Goal: Information Seeking & Learning: Learn about a topic

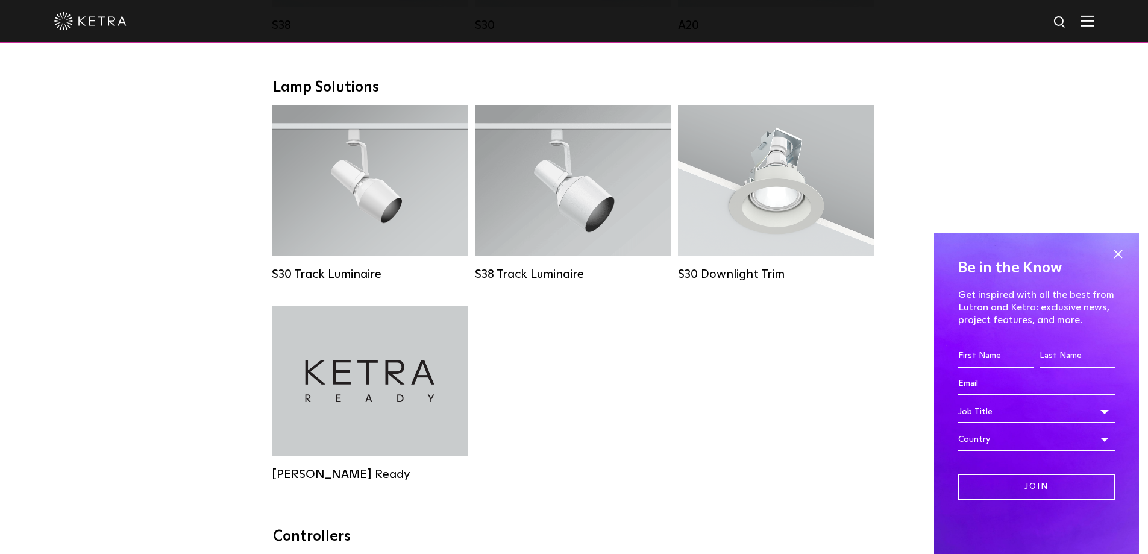
scroll to position [986, 0]
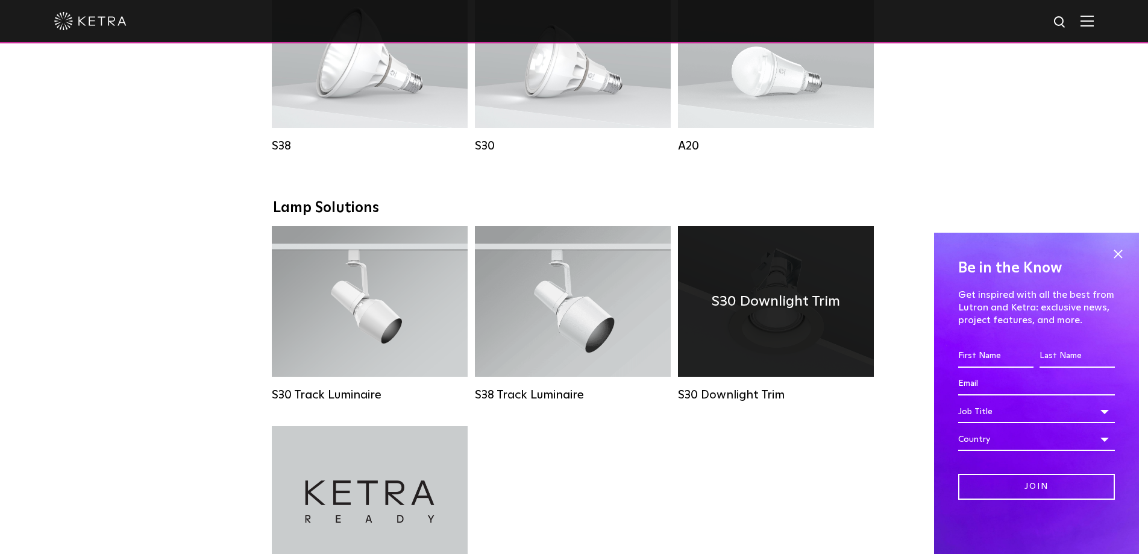
click at [780, 313] on h4 "S30 Downlight Trim" at bounding box center [776, 301] width 128 height 23
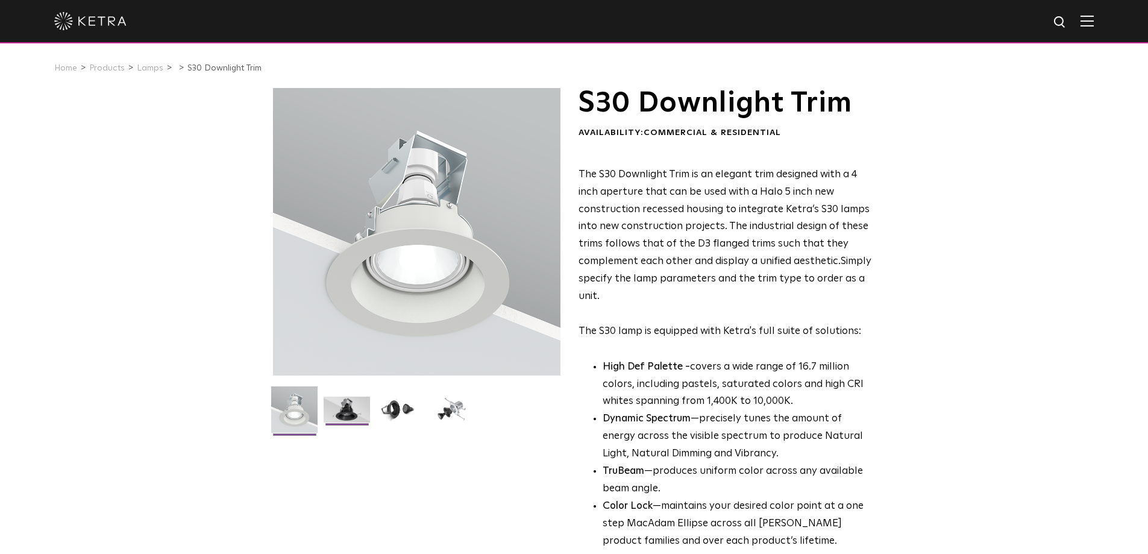
click at [336, 408] on img at bounding box center [347, 413] width 46 height 35
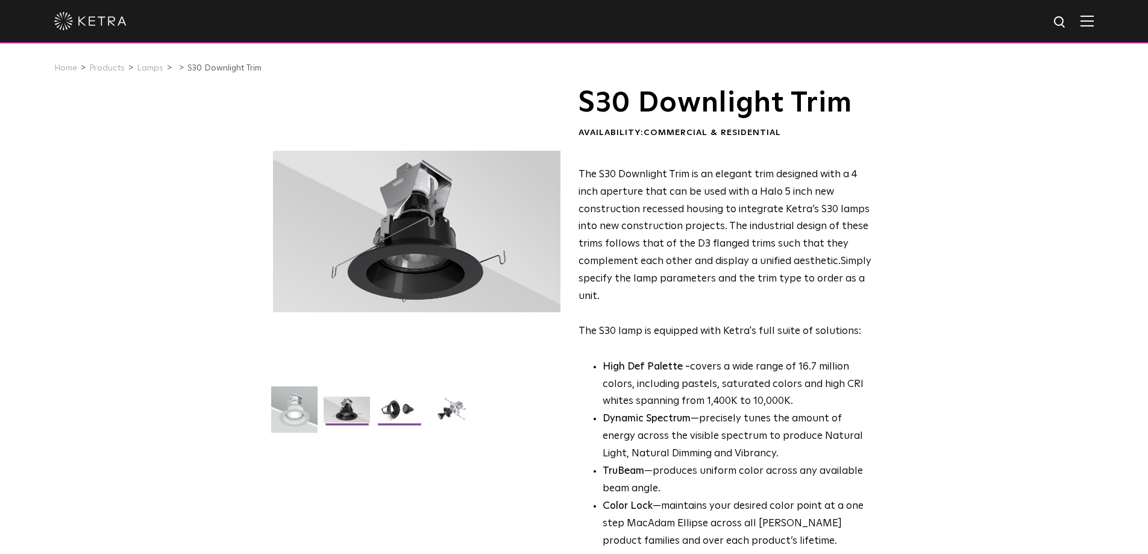
click at [398, 411] on img at bounding box center [399, 413] width 46 height 35
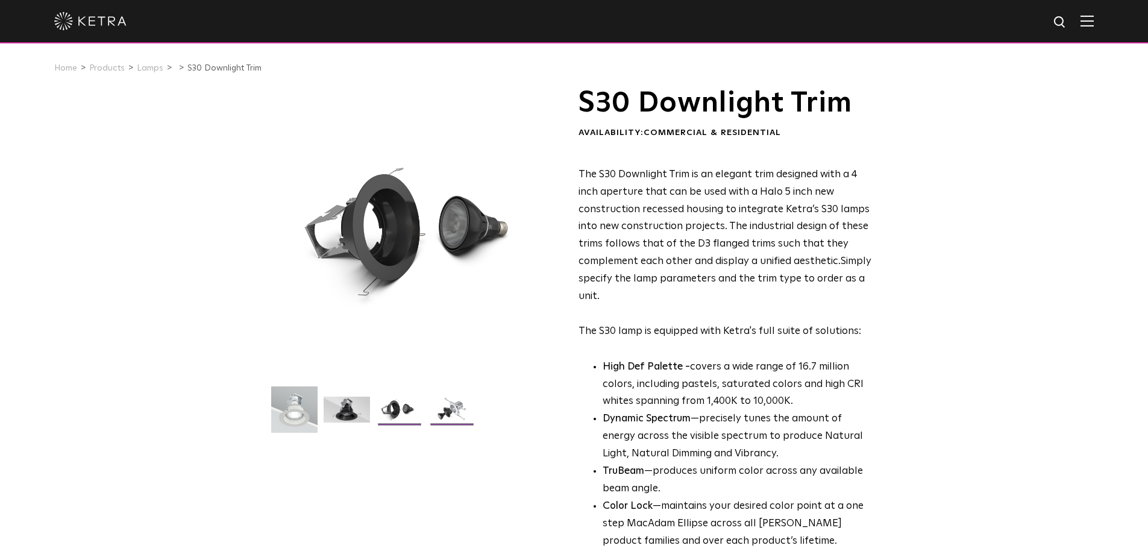
click at [454, 413] on img at bounding box center [451, 413] width 46 height 35
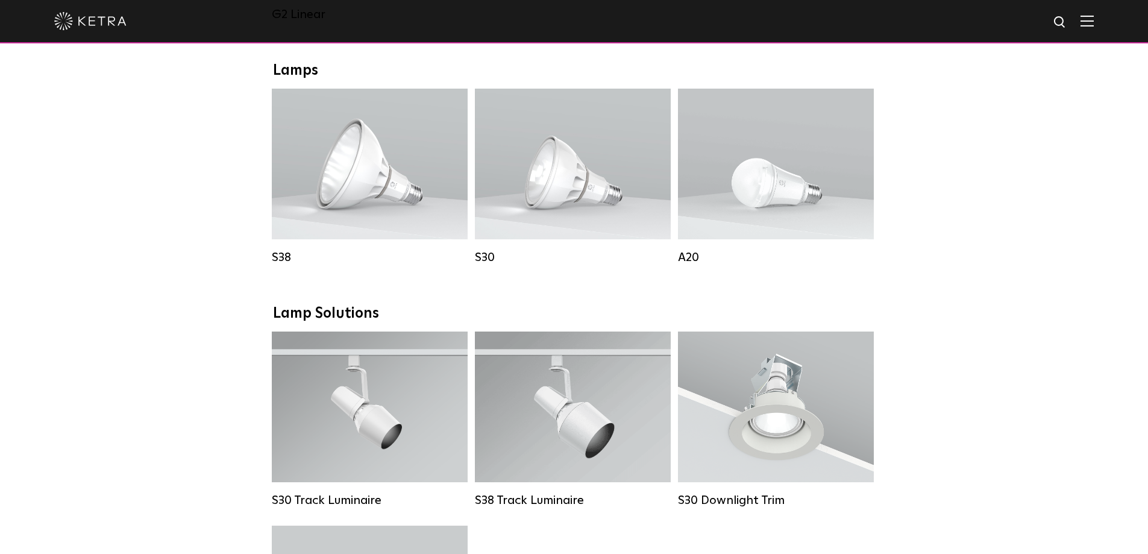
scroll to position [791, 0]
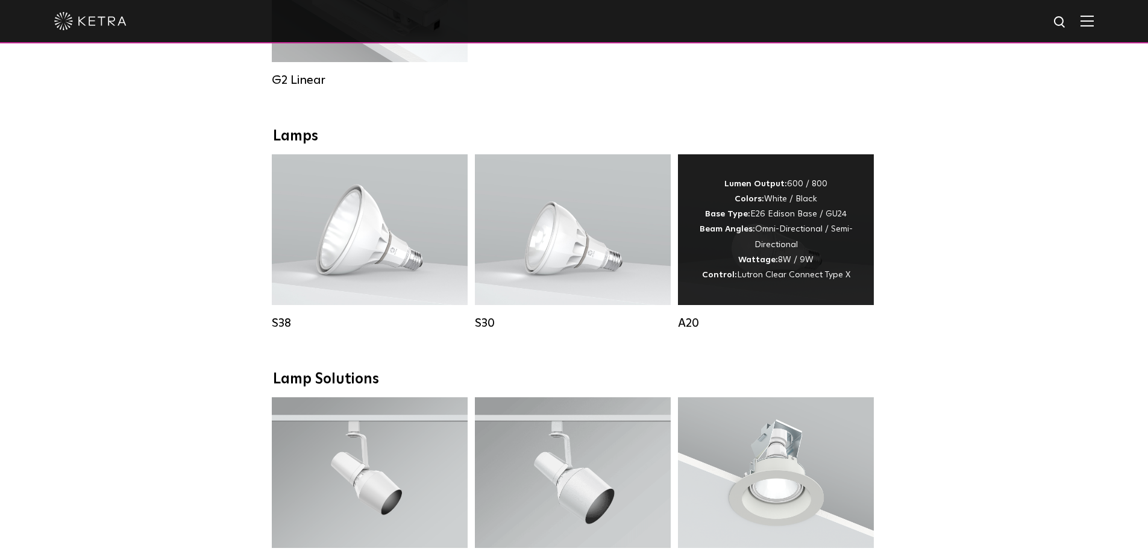
click at [790, 252] on div "Lumen Output: 600 / 800 Colors: White / Black Base Type: E26 Edison Base / GU24…" at bounding box center [776, 230] width 160 height 106
